Goal: Information Seeking & Learning: Learn about a topic

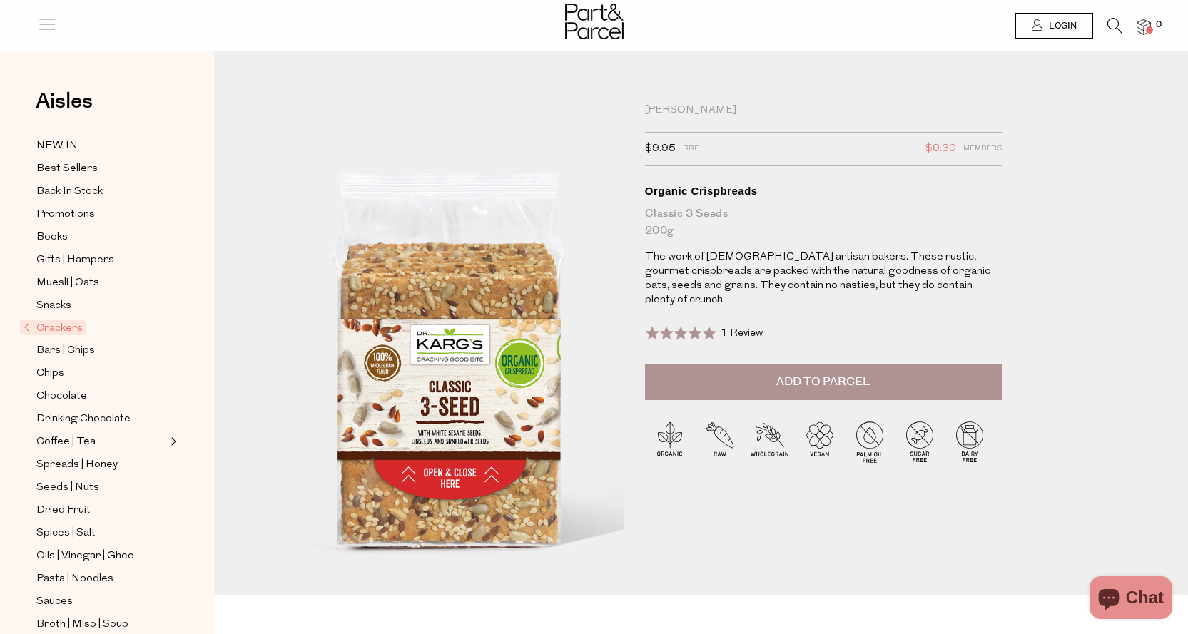
click at [423, 412] on img at bounding box center [450, 326] width 586 height 692
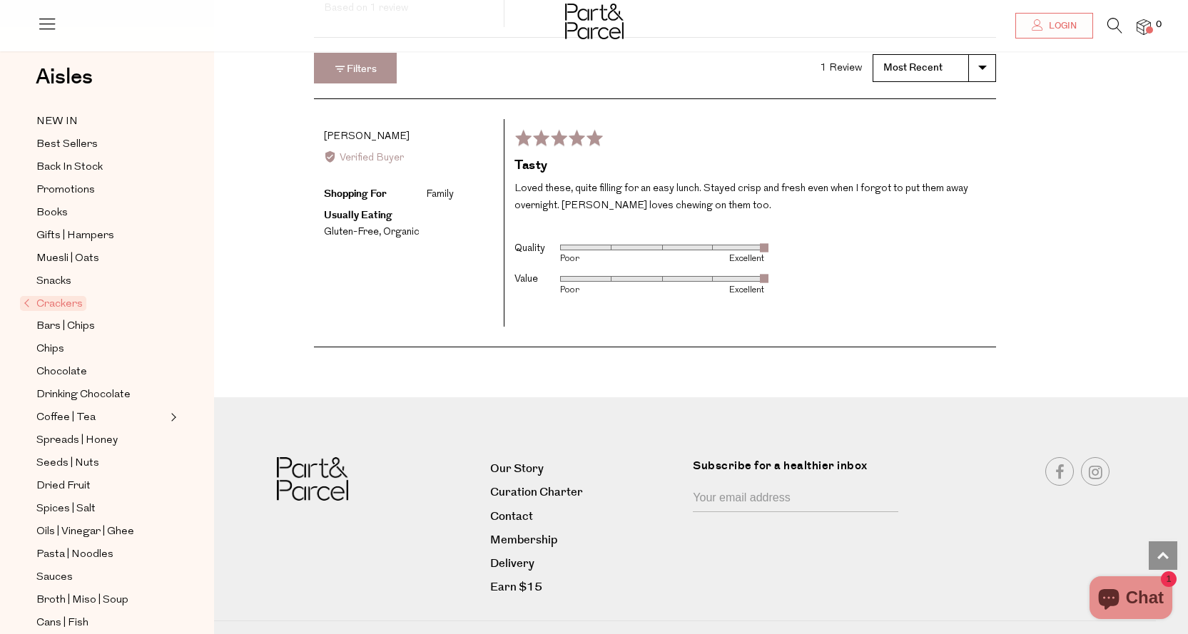
scroll to position [2069, 0]
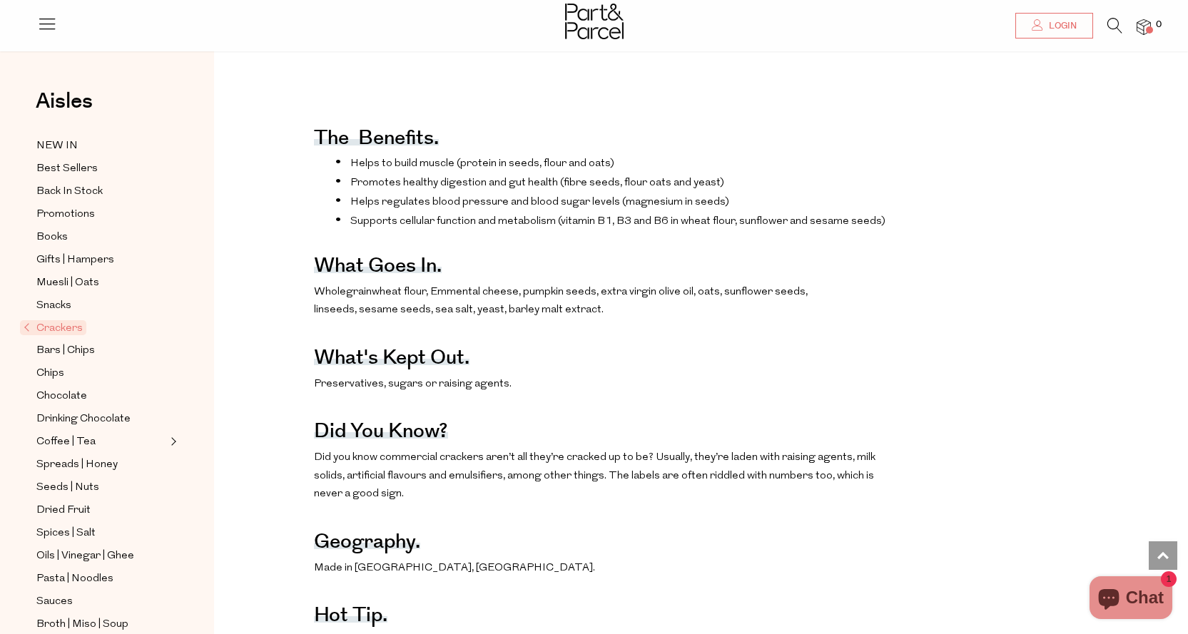
scroll to position [571, 0]
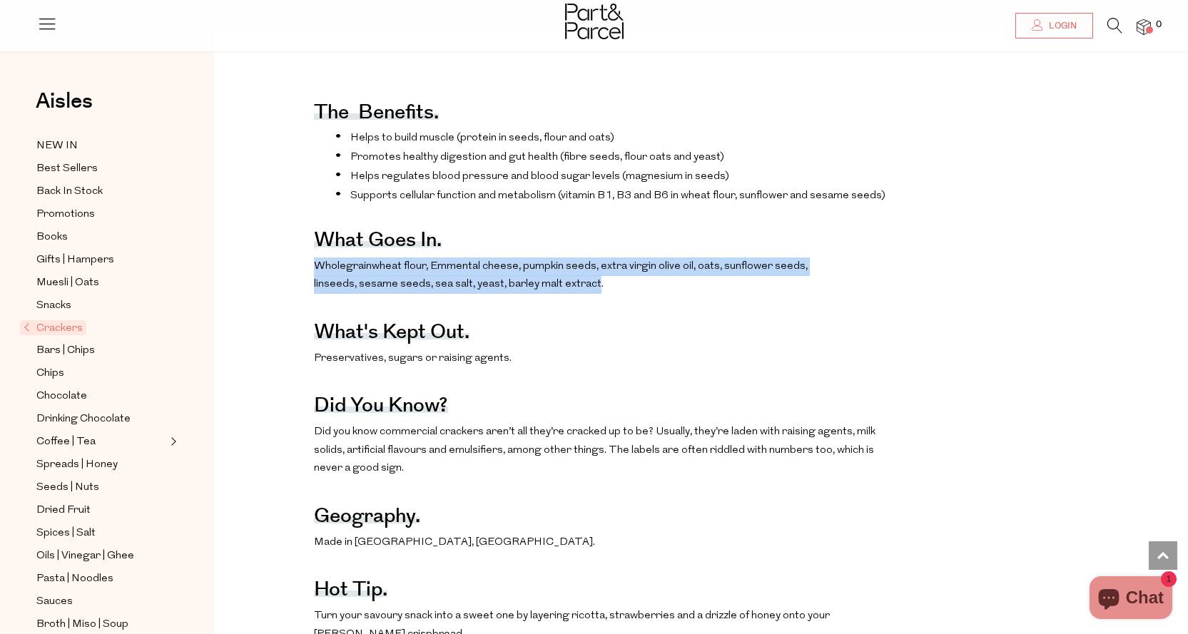
drag, startPoint x: 312, startPoint y: 285, endPoint x: 594, endPoint y: 303, distance: 282.3
click at [594, 303] on div "The benefits. Helps to build muscle (protein in seeds, flour and oats) Promotes…" at bounding box center [712, 528] width 974 height 909
drag, startPoint x: 585, startPoint y: 299, endPoint x: 487, endPoint y: 313, distance: 98.8
click at [487, 294] on p "Wholegrain wheat flour, Emmental cheese, pumpkin seeds, extra virgin olive oil,…" at bounding box center [603, 276] width 578 height 36
